Goal: Task Accomplishment & Management: Use online tool/utility

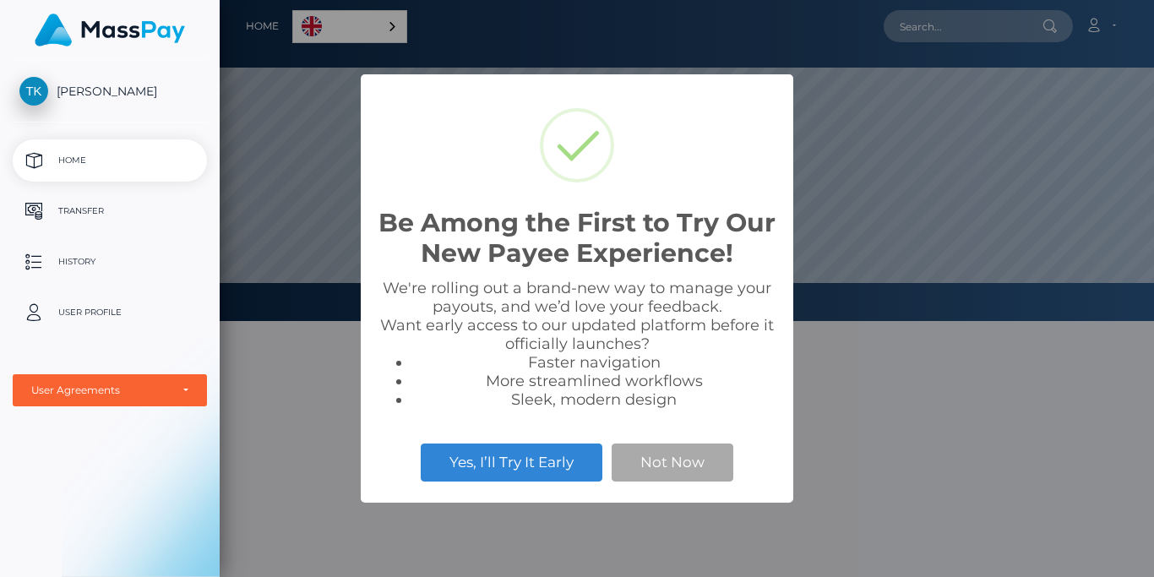
scroll to position [321, 935]
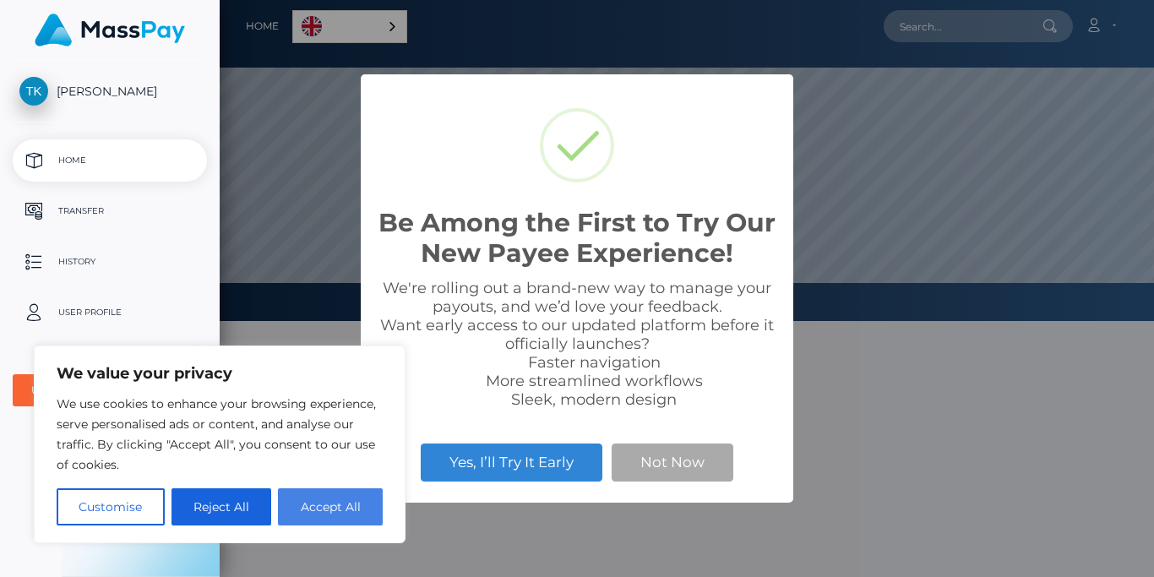
click at [327, 511] on button "Accept All" at bounding box center [330, 506] width 105 height 37
checkbox input "true"
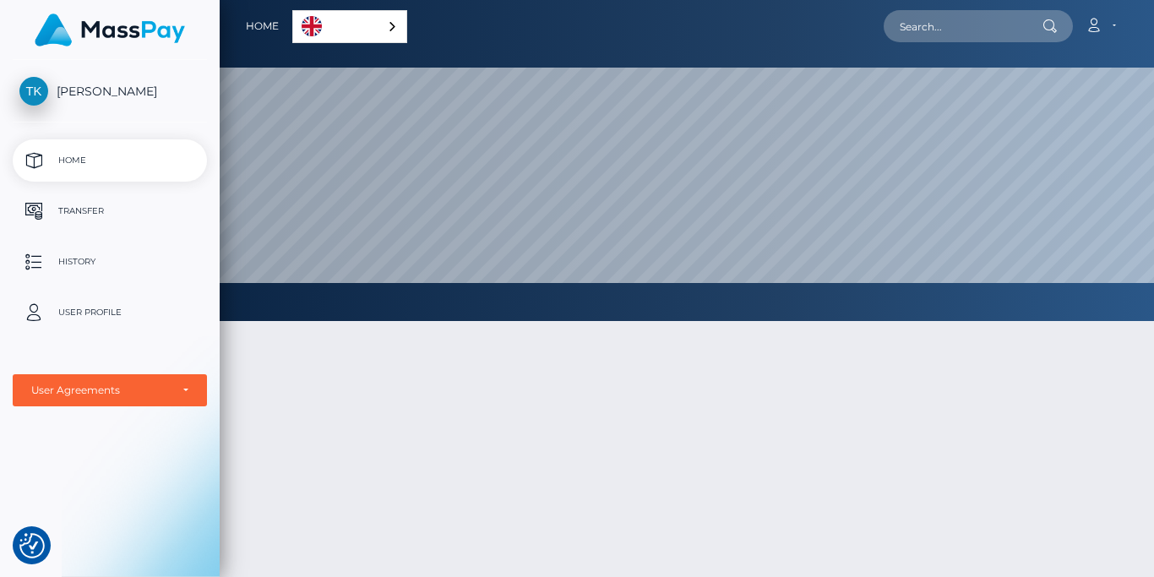
click at [385, 22] on div "English" at bounding box center [349, 26] width 115 height 33
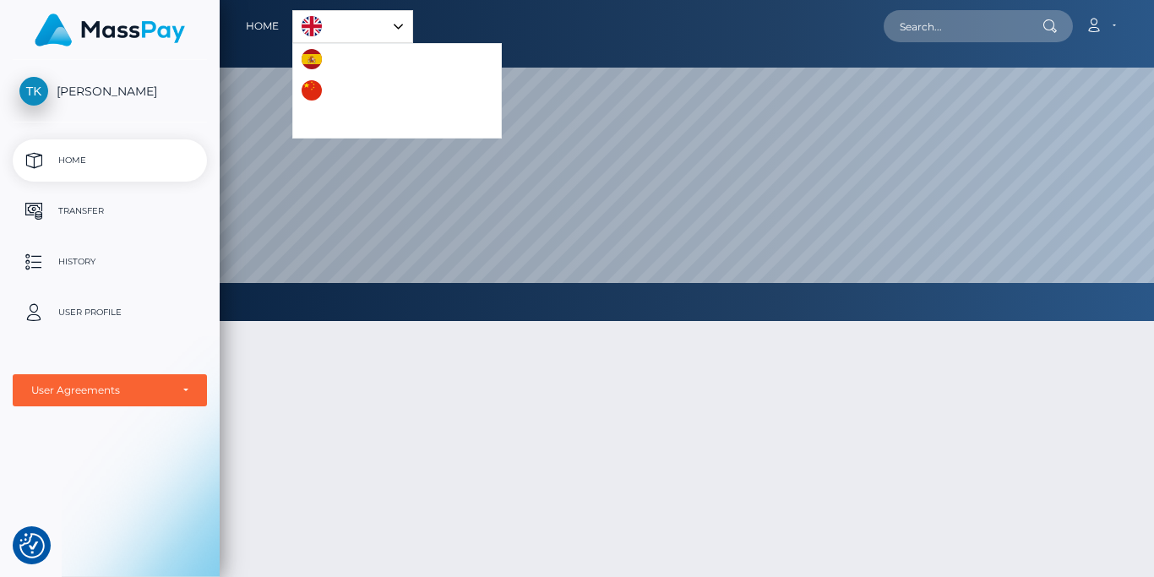
click at [333, 121] on link "Português ([GEOGRAPHIC_DATA])" at bounding box center [397, 121] width 208 height 31
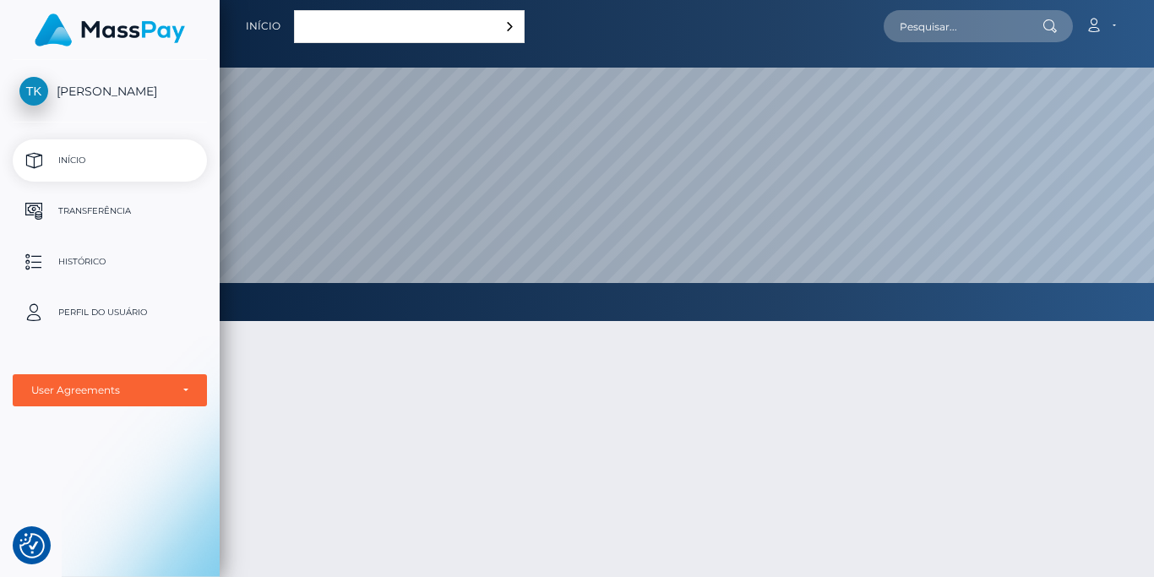
click at [420, 29] on div "Português ([GEOGRAPHIC_DATA])" at bounding box center [409, 26] width 231 height 33
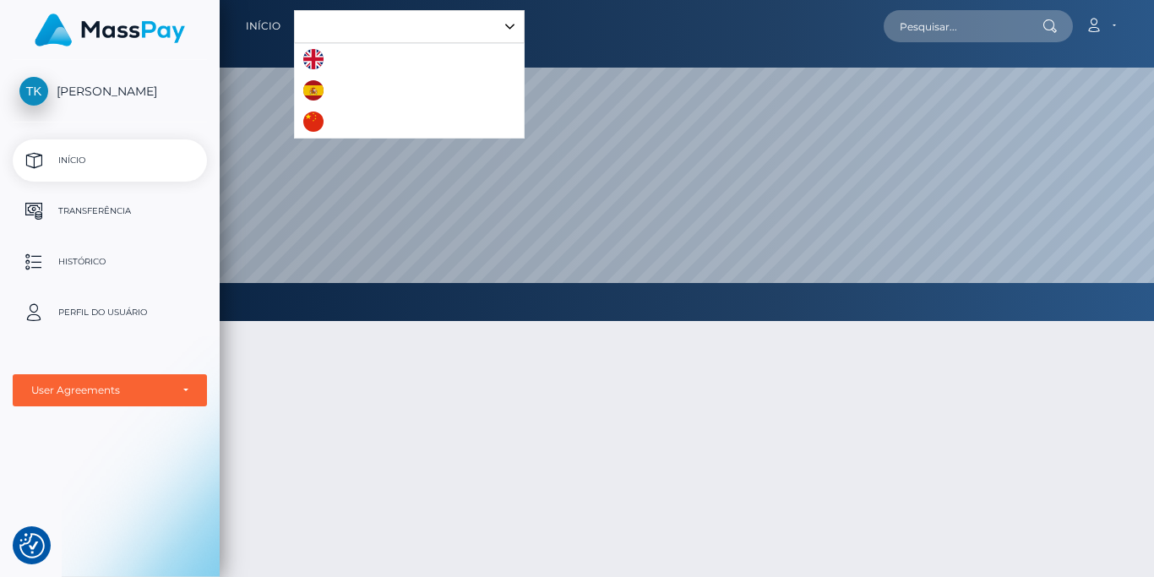
click at [417, 24] on div "Português ([GEOGRAPHIC_DATA])" at bounding box center [409, 26] width 231 height 33
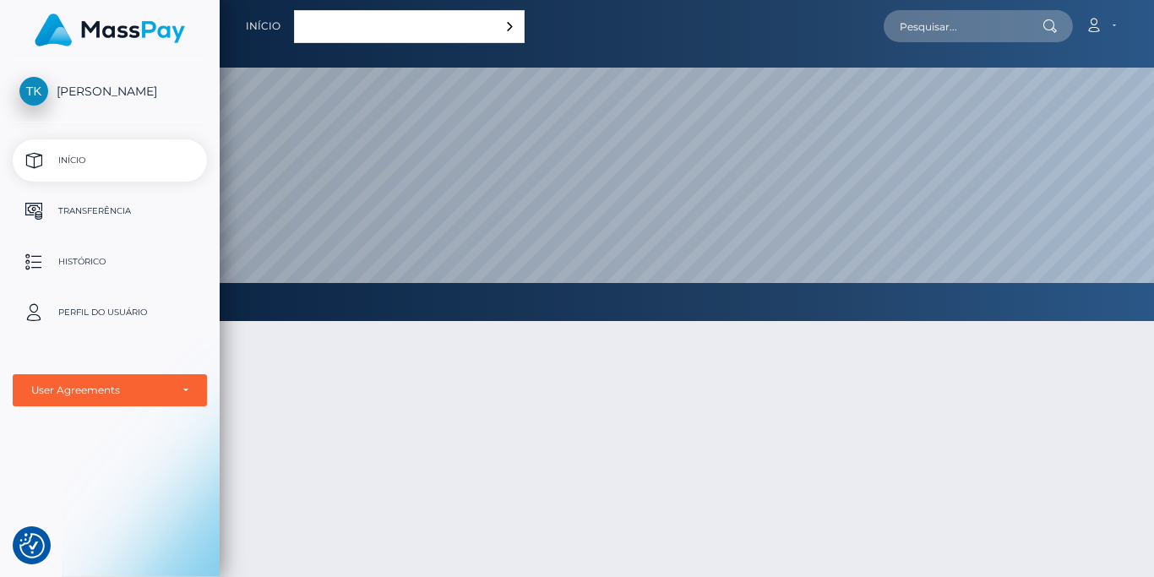
click at [417, 30] on div "Português ([GEOGRAPHIC_DATA])" at bounding box center [409, 26] width 231 height 33
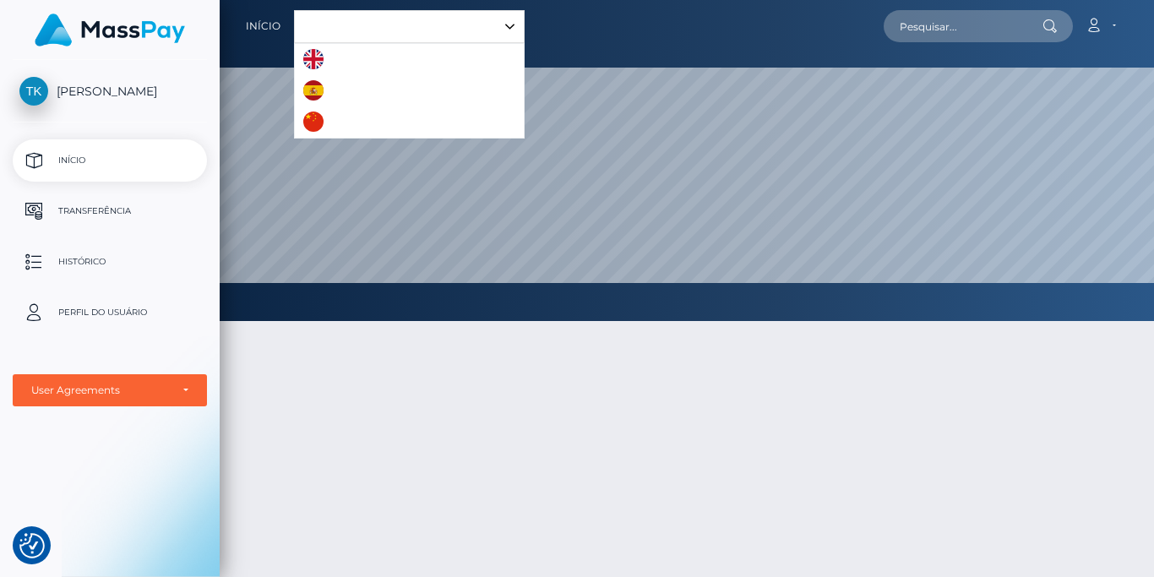
click at [364, 60] on link "English" at bounding box center [341, 59] width 92 height 31
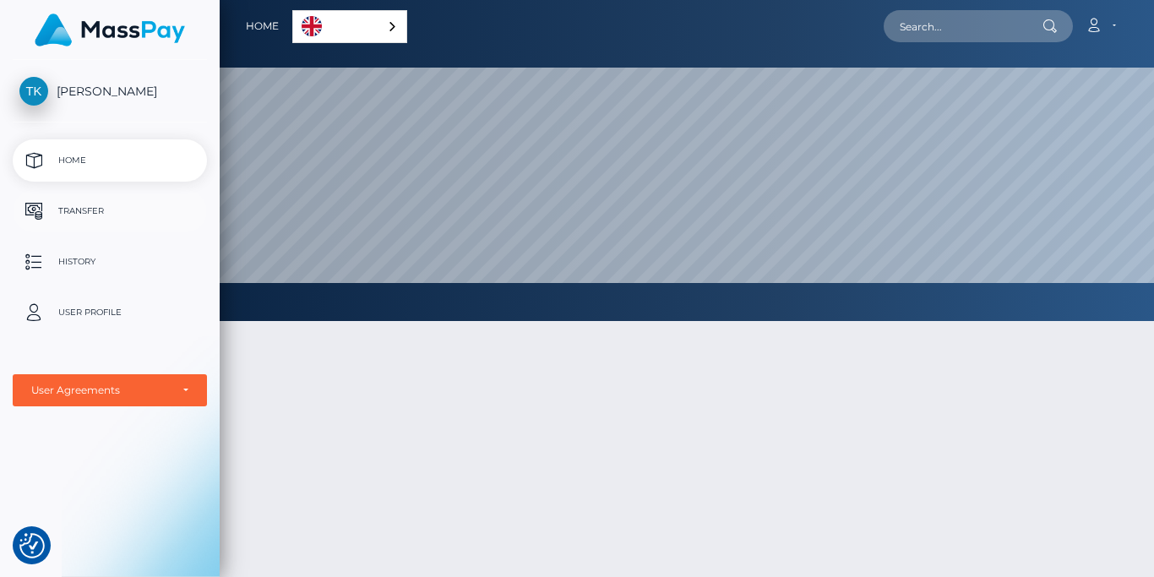
click at [161, 215] on p "Transfer" at bounding box center [109, 211] width 181 height 25
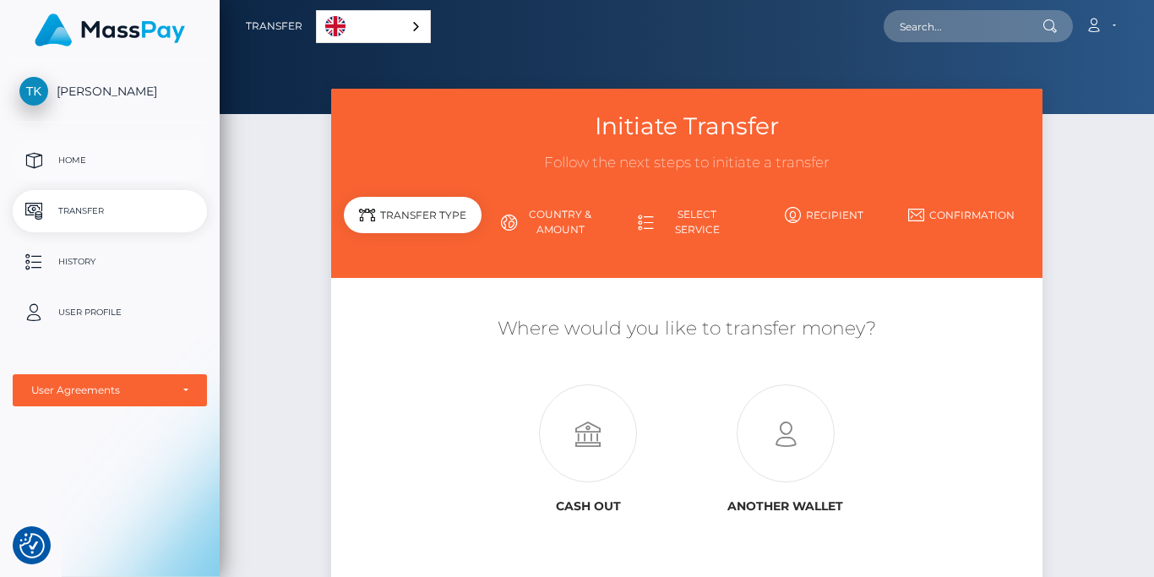
checkbox input "true"
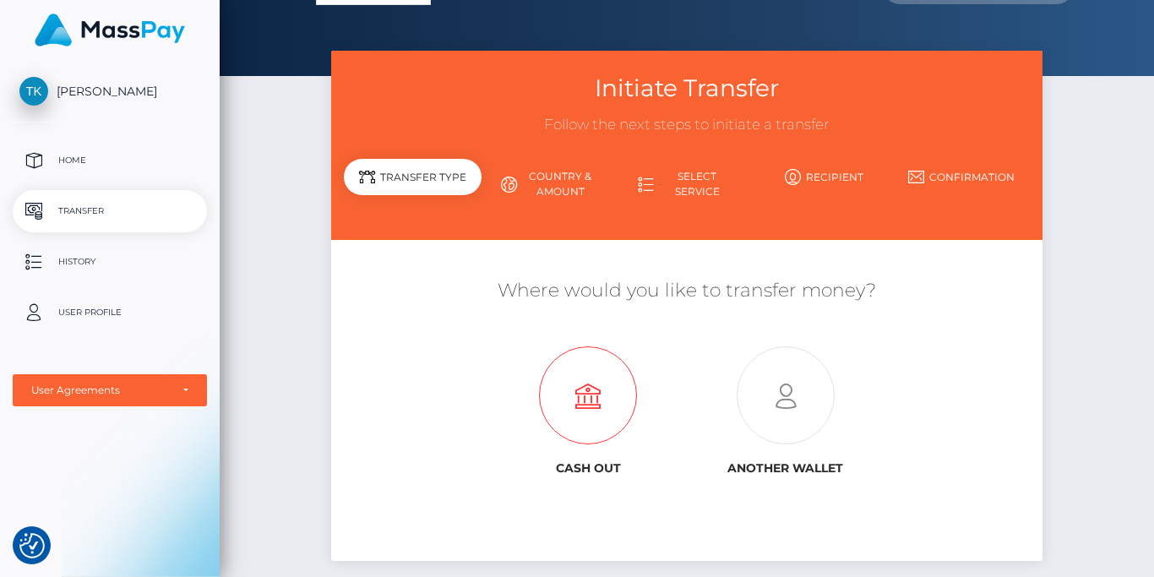
scroll to position [18, 0]
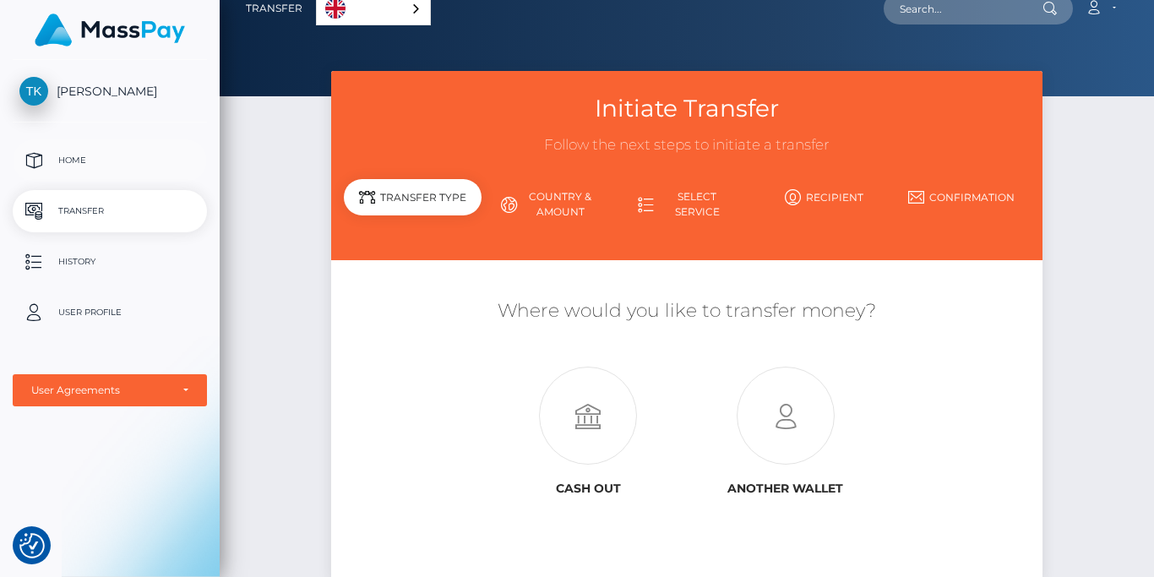
click at [144, 158] on p "Home" at bounding box center [109, 160] width 181 height 25
